Goal: Transaction & Acquisition: Purchase product/service

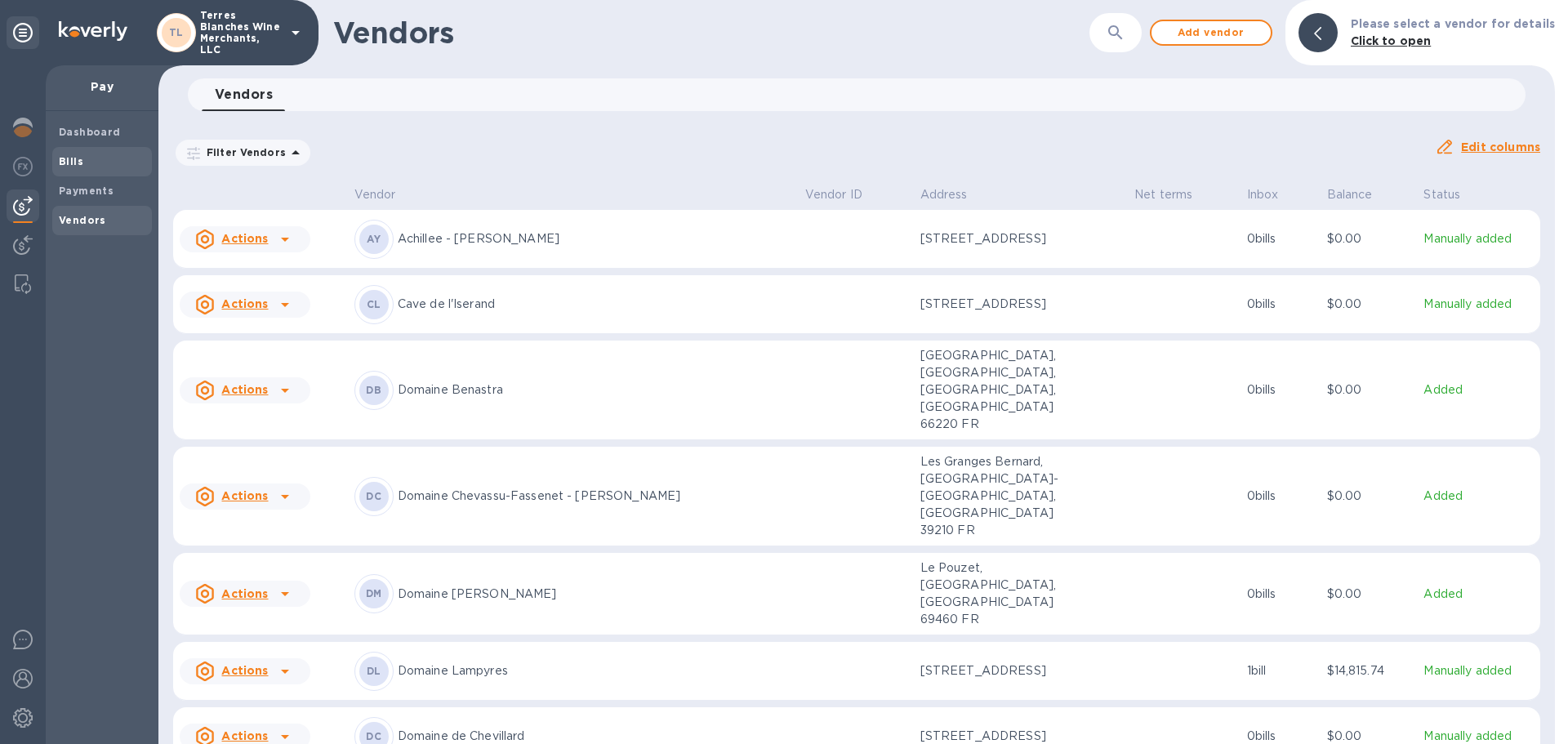
click at [91, 164] on span "Bills" at bounding box center [102, 161] width 87 height 16
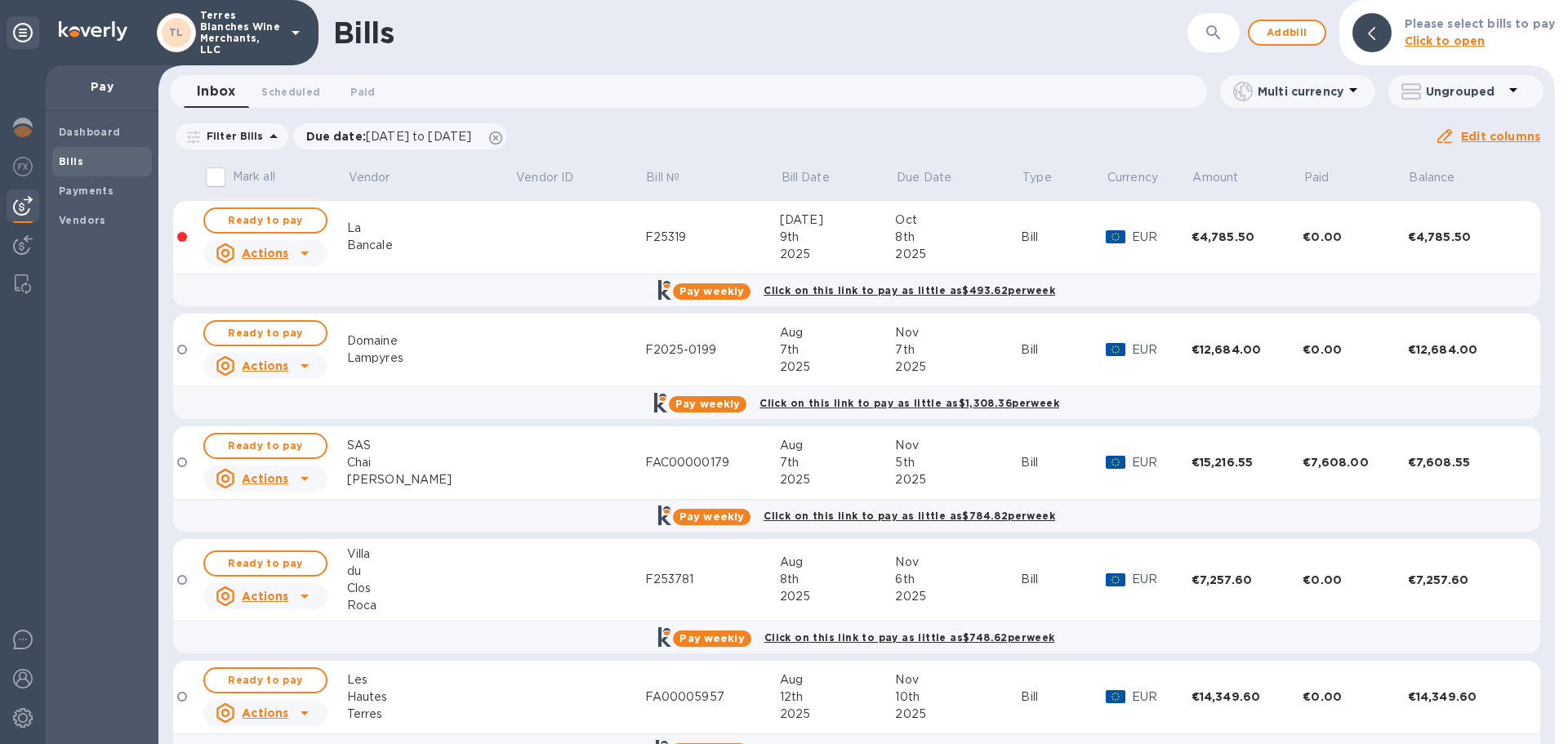
click at [446, 224] on div "La" at bounding box center [431, 228] width 168 height 17
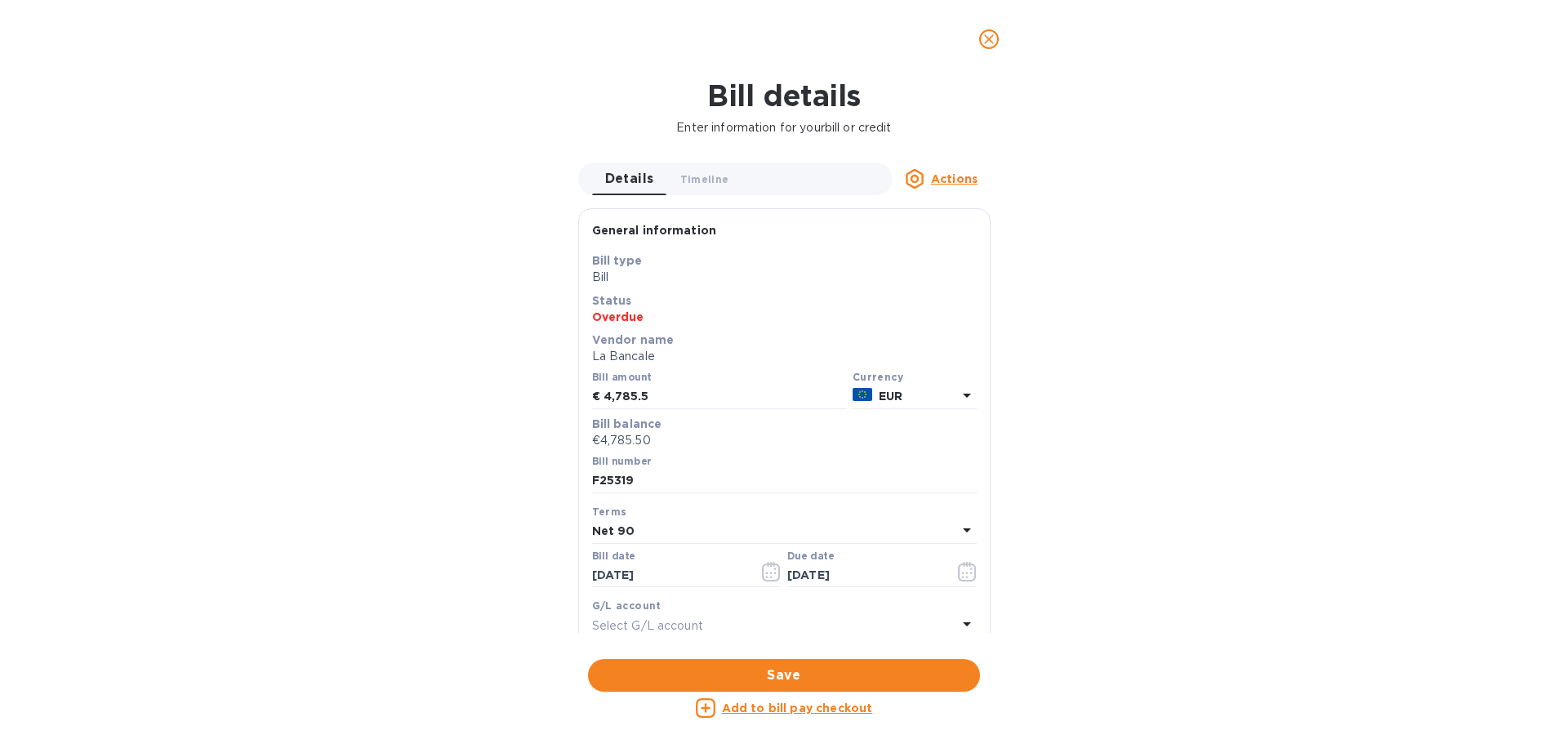
click at [998, 41] on span "close" at bounding box center [988, 39] width 20 height 20
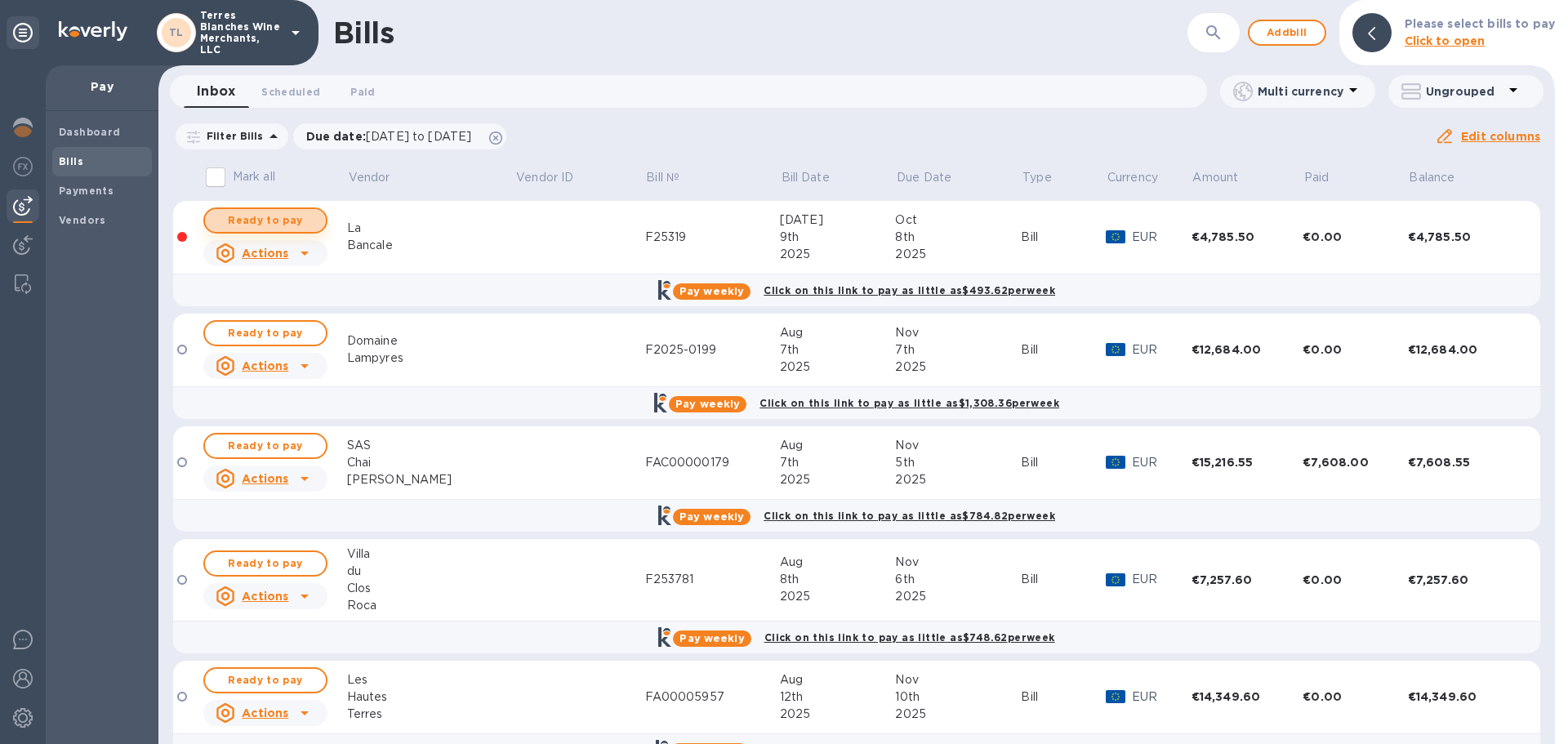
click at [251, 221] on span "Ready to pay" at bounding box center [266, 220] width 95 height 20
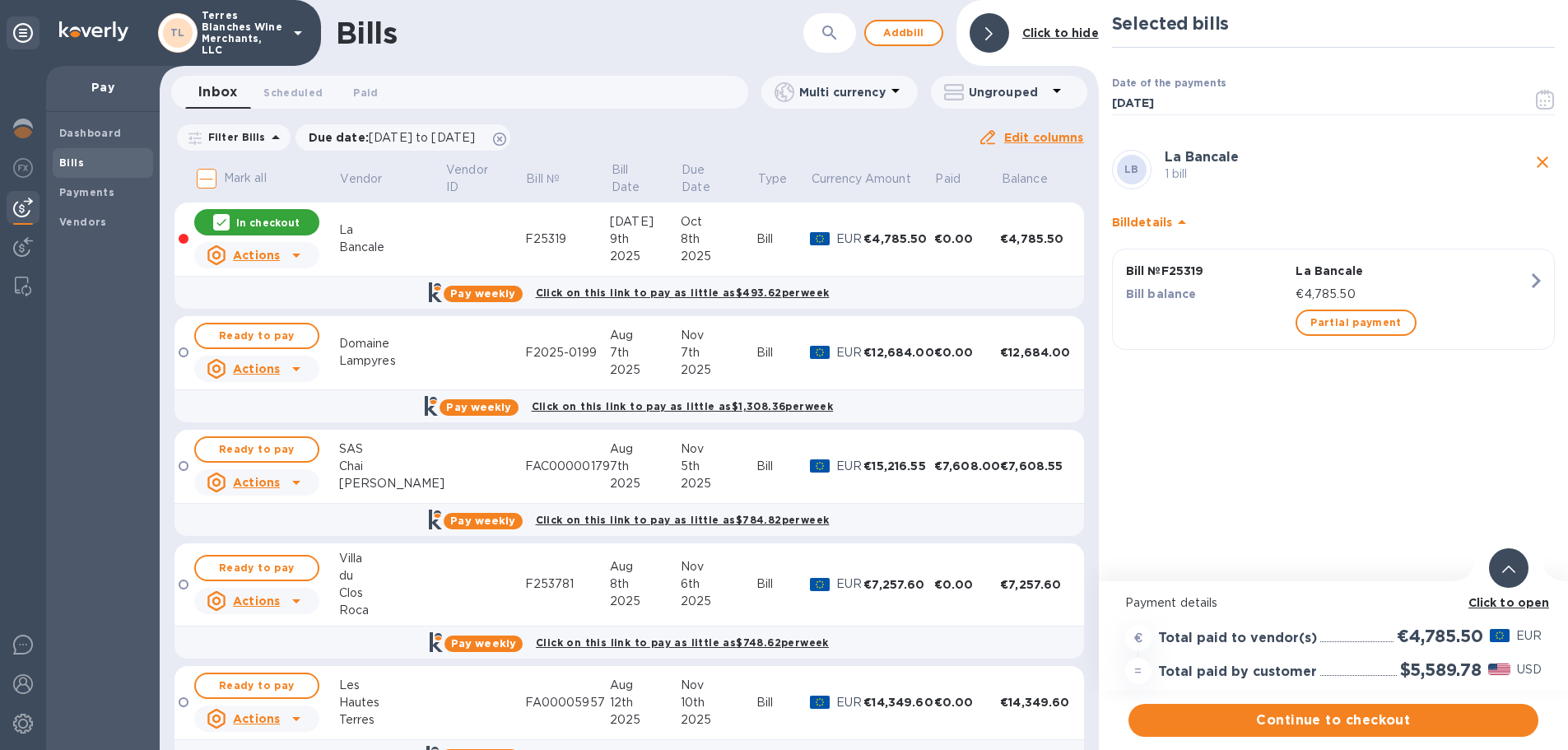
click at [1497, 599] on b "Click to open" at bounding box center [1508, 602] width 81 height 13
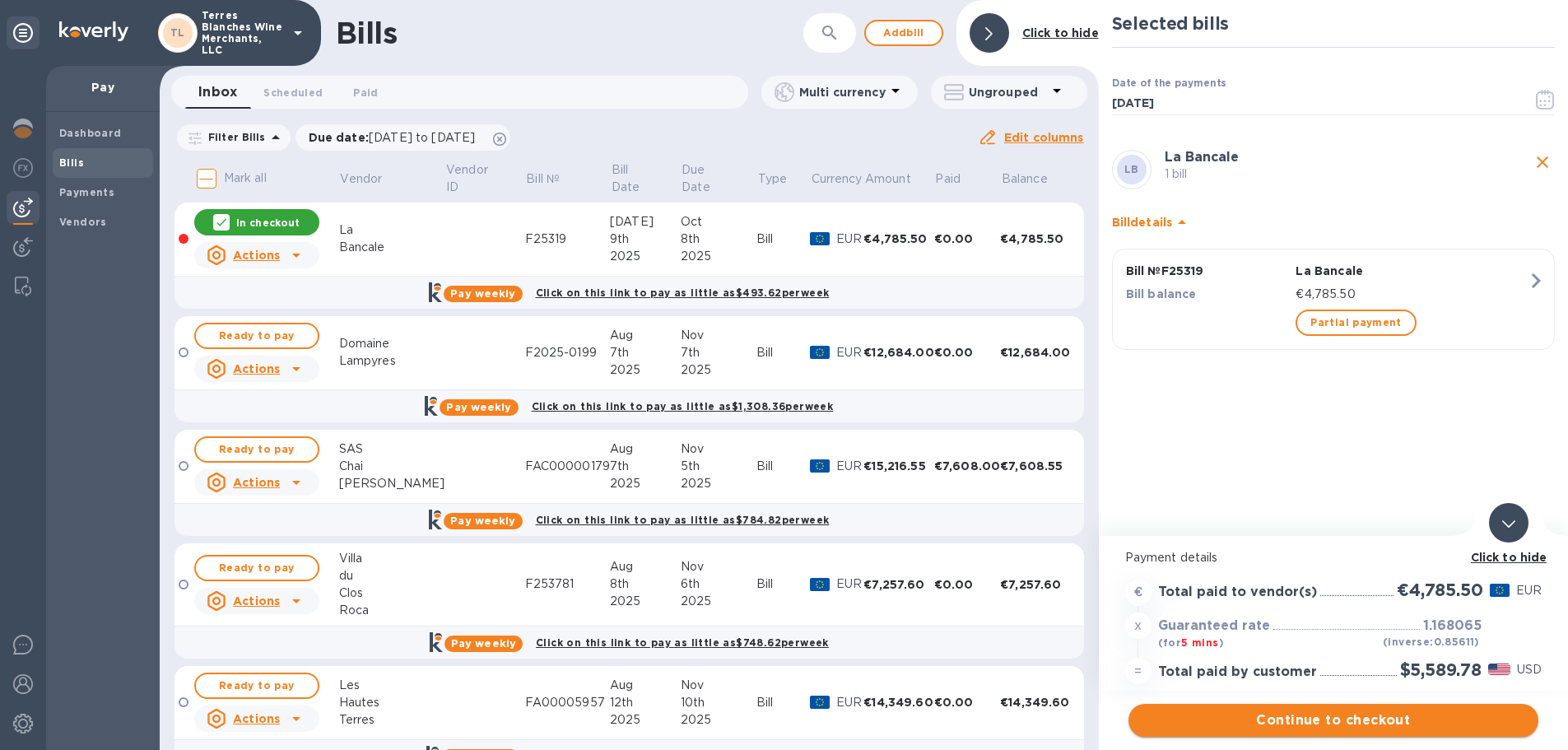
click at [1395, 713] on span "Continue to checkout" at bounding box center [1333, 720] width 383 height 20
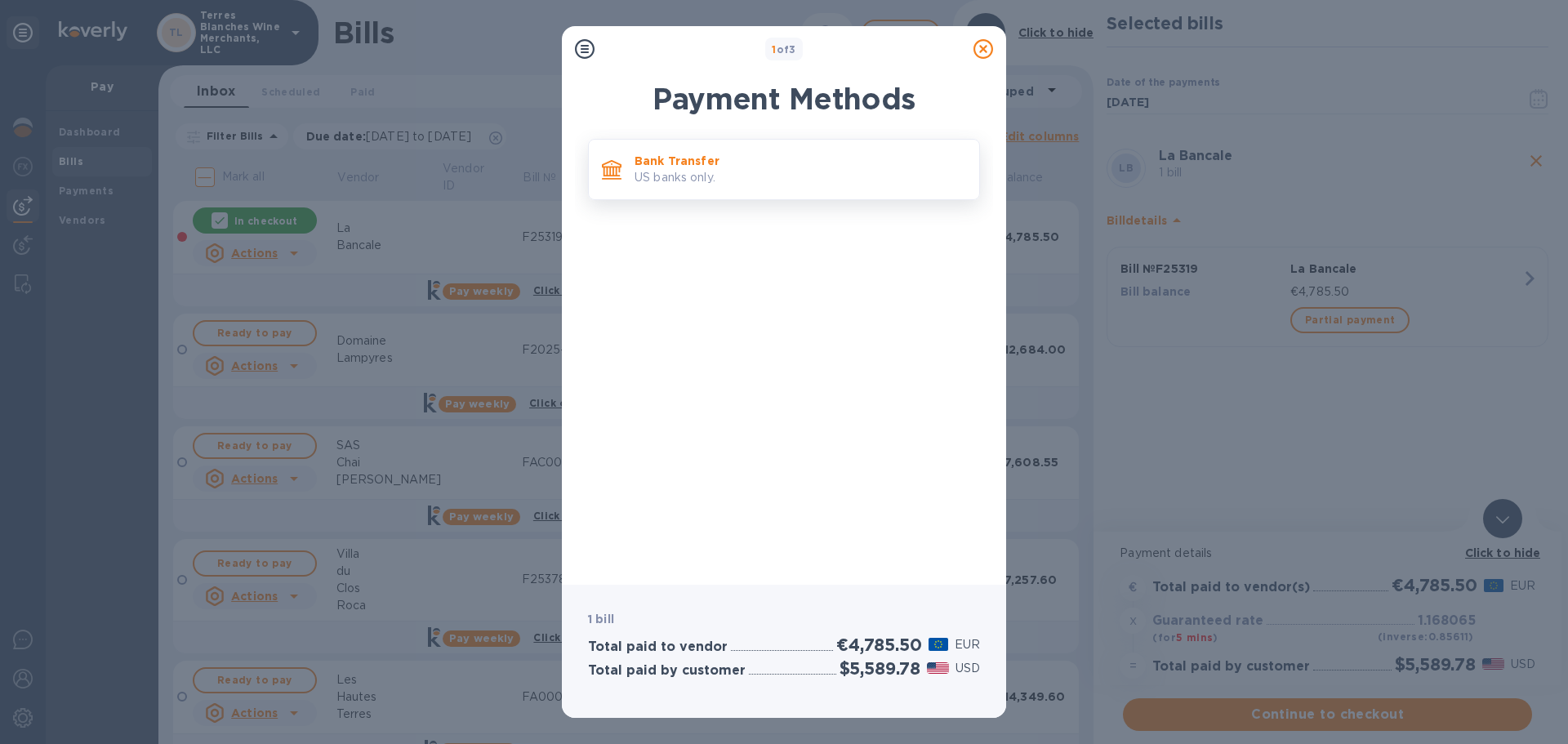
click at [670, 170] on p "US banks only." at bounding box center [800, 178] width 332 height 17
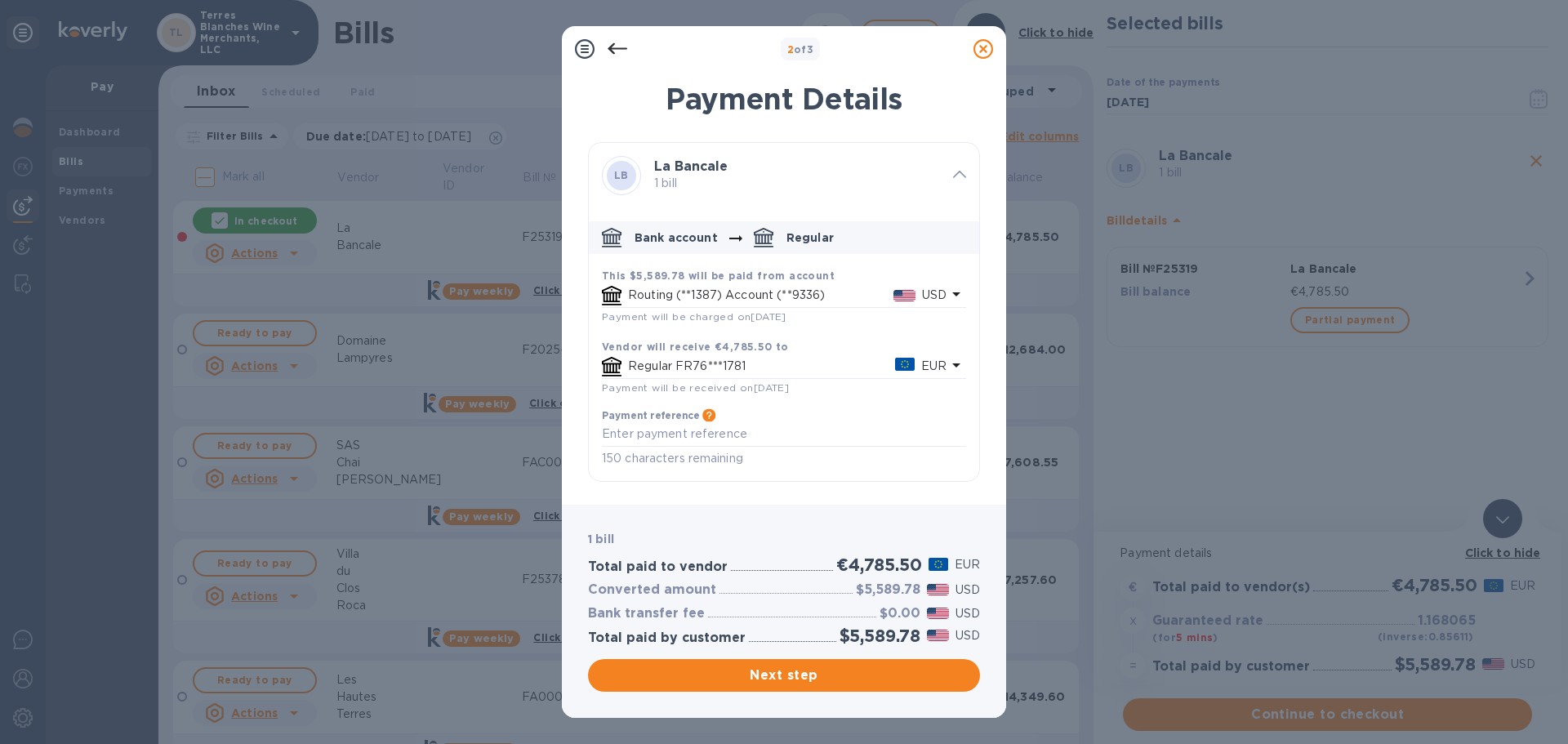
click at [960, 364] on icon "default-method" at bounding box center [956, 365] width 20 height 20
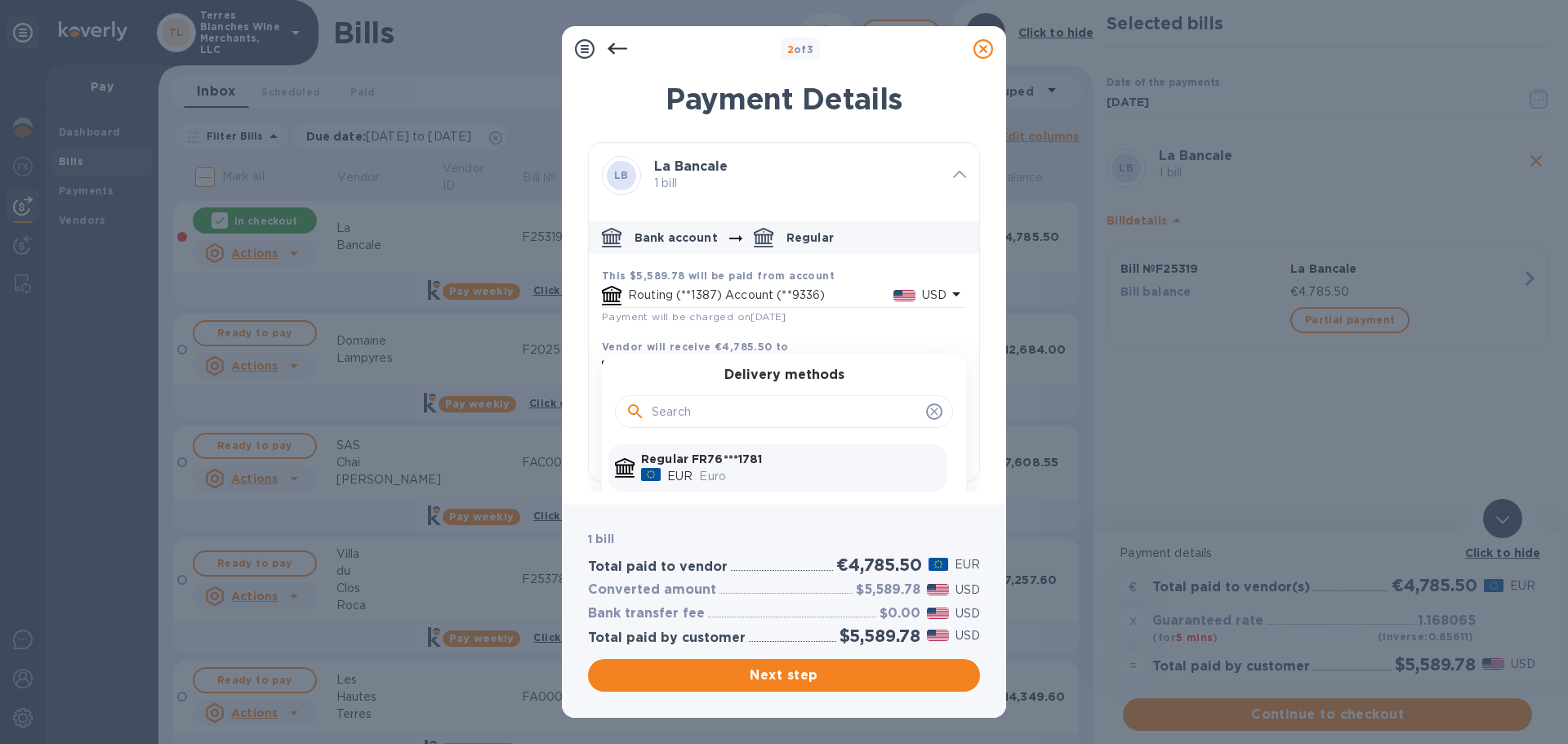
click at [696, 467] on div "Euro" at bounding box center [820, 476] width 248 height 24
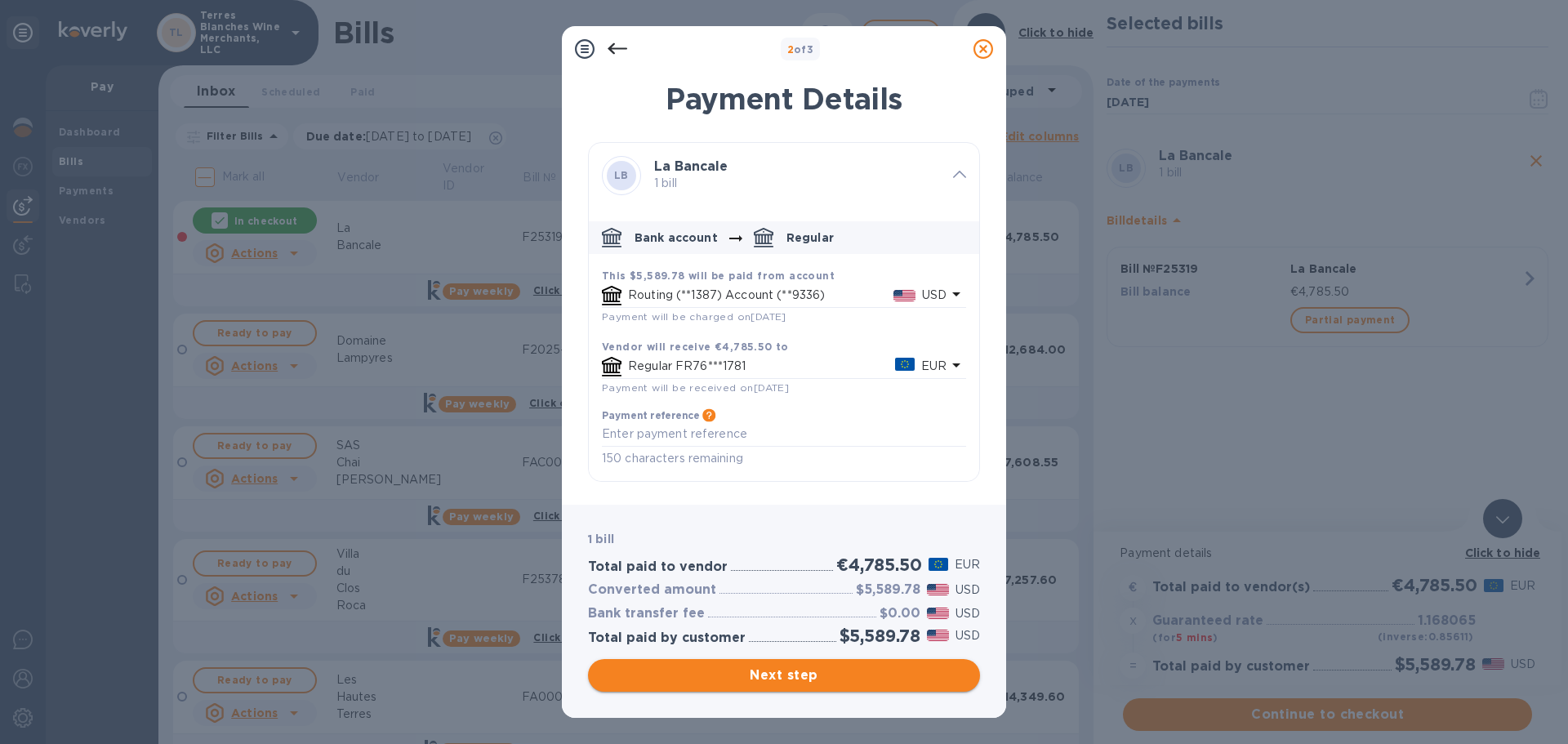
click at [817, 683] on span "Next step" at bounding box center [783, 675] width 366 height 20
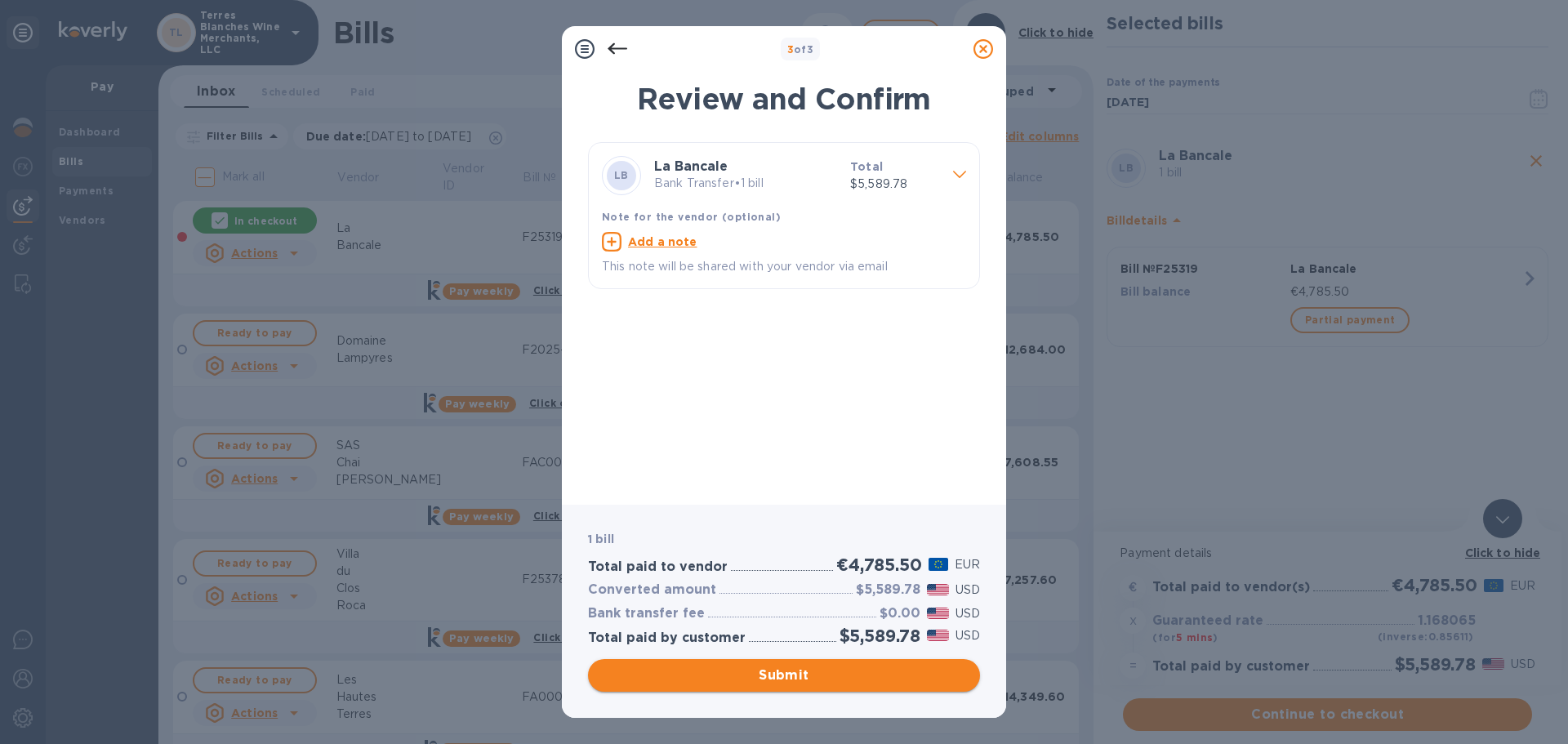
click at [799, 671] on span "Submit" at bounding box center [783, 675] width 366 height 20
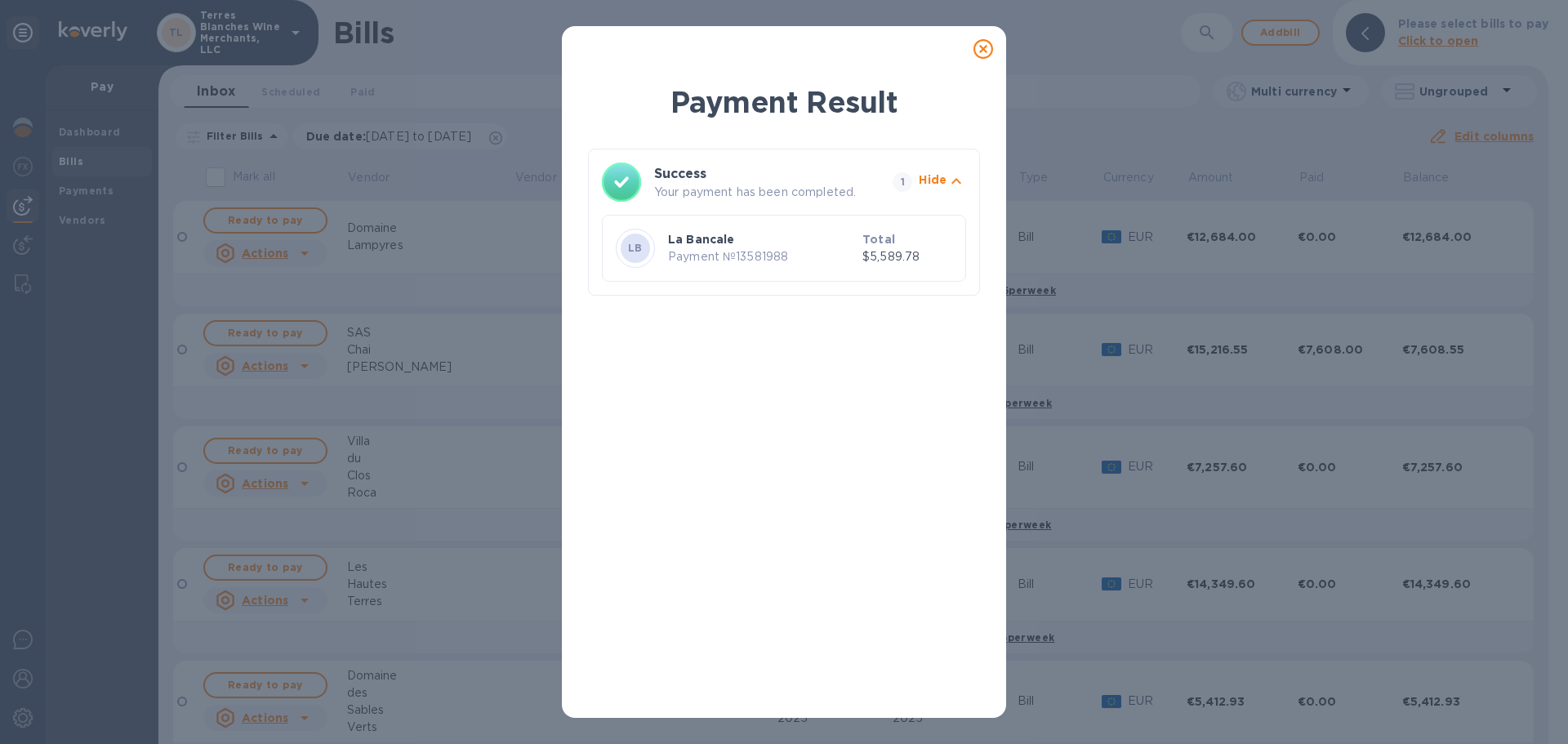
click at [982, 47] on icon at bounding box center [983, 48] width 20 height 20
